Goal: Book appointment/travel/reservation

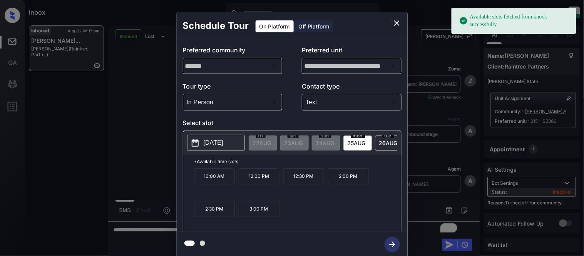
scroll to position [307, 0]
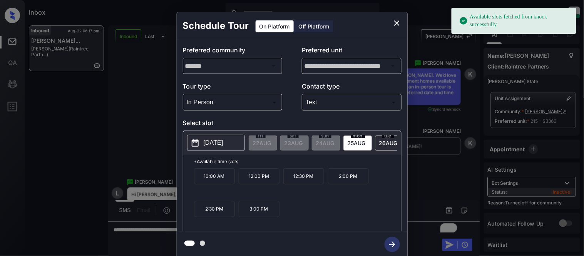
click at [219, 142] on p "[DATE]" at bounding box center [214, 142] width 20 height 9
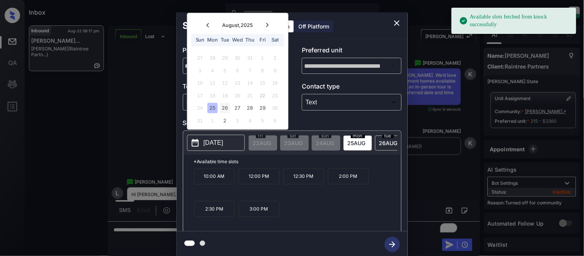
click at [226, 111] on div "26" at bounding box center [225, 108] width 10 height 10
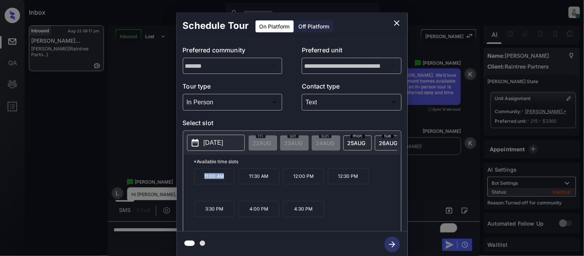
drag, startPoint x: 199, startPoint y: 181, endPoint x: 224, endPoint y: 181, distance: 25.4
click at [224, 181] on p "11:00 AM" at bounding box center [214, 176] width 41 height 16
copy p "11:00 AM"
click at [151, 135] on div "**********" at bounding box center [292, 135] width 584 height 270
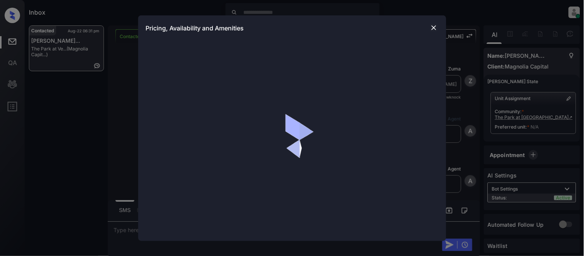
scroll to position [1198, 0]
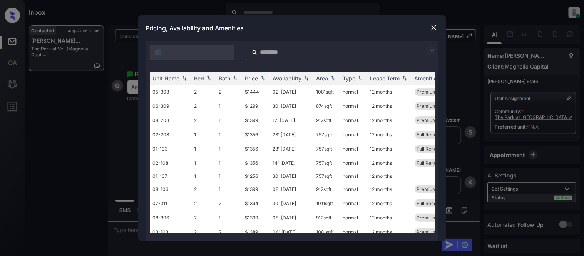
click at [430, 52] on img at bounding box center [431, 50] width 9 height 9
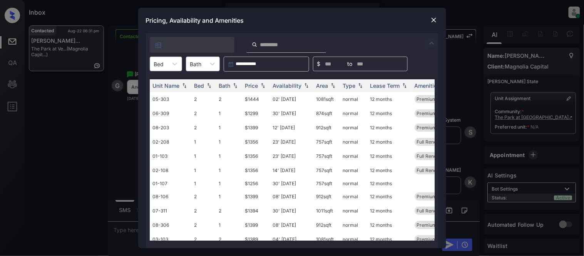
click at [166, 63] on div "Bed" at bounding box center [159, 63] width 18 height 11
click at [164, 83] on div "1" at bounding box center [166, 83] width 32 height 14
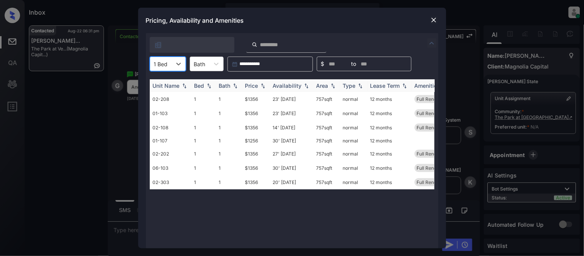
click at [252, 86] on div "Price" at bounding box center [251, 85] width 13 height 7
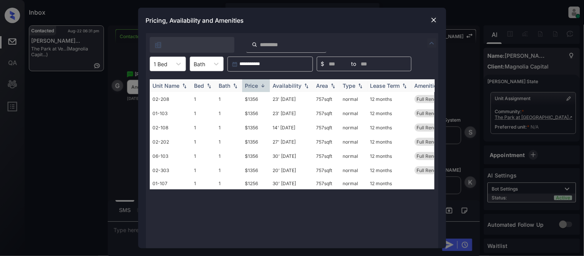
click at [252, 86] on div "Price" at bounding box center [251, 85] width 13 height 7
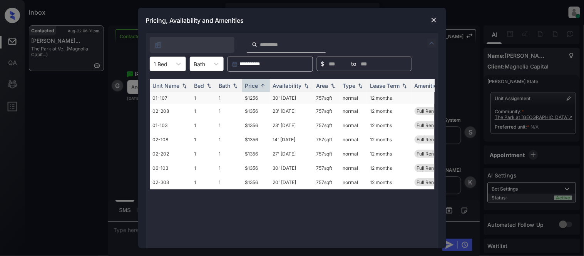
click at [249, 97] on td "$1256" at bounding box center [256, 98] width 28 height 12
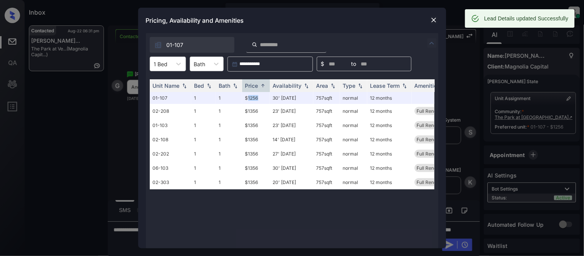
click at [434, 20] on img at bounding box center [434, 20] width 8 height 8
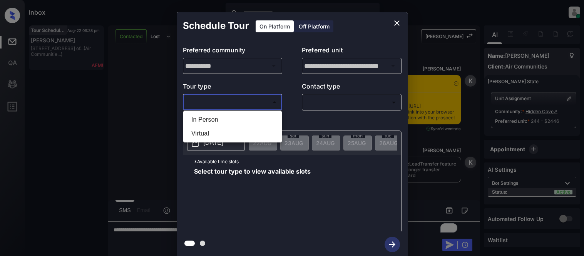
click at [212, 113] on li "In Person" at bounding box center [232, 120] width 95 height 14
type input "********"
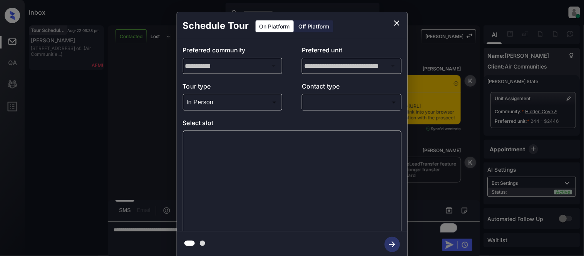
scroll to position [518, 0]
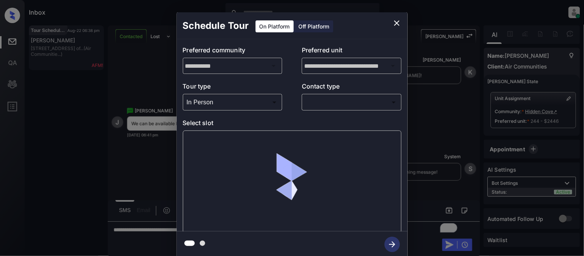
click at [313, 106] on body "Inbox Kristina Cataag Online Set yourself offline Set yourself on break Profile…" at bounding box center [292, 128] width 584 height 256
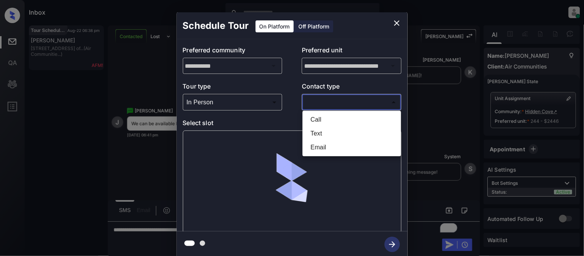
click at [316, 135] on li "Text" at bounding box center [351, 134] width 95 height 14
type input "****"
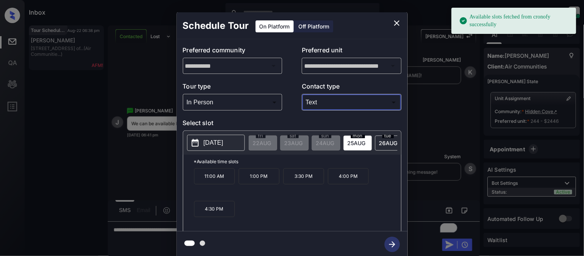
click at [220, 147] on p "2025-08-25" at bounding box center [214, 142] width 20 height 9
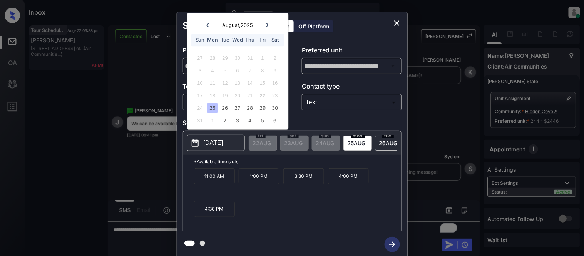
click at [261, 183] on p "1:00 PM" at bounding box center [259, 176] width 41 height 16
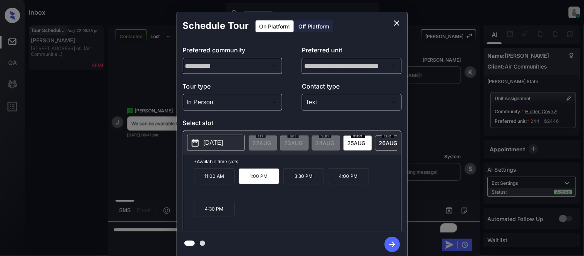
click at [396, 241] on icon "button" at bounding box center [391, 244] width 15 height 15
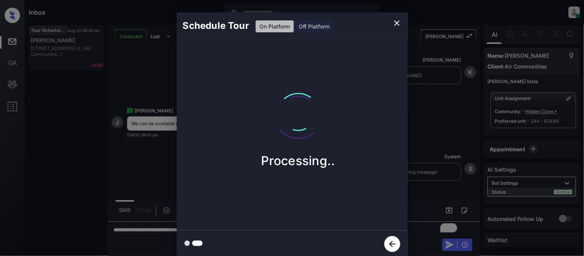
click at [433, 158] on div "Schedule Tour On Platform Off Platform Processing.." at bounding box center [292, 135] width 584 height 270
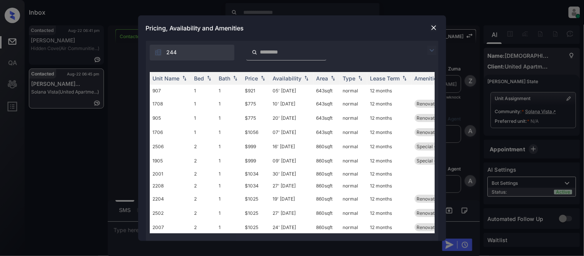
scroll to position [468, 0]
click at [570, 11] on div "**********" at bounding box center [292, 128] width 584 height 256
click at [433, 27] on img at bounding box center [434, 28] width 8 height 8
